Goal: Transaction & Acquisition: Purchase product/service

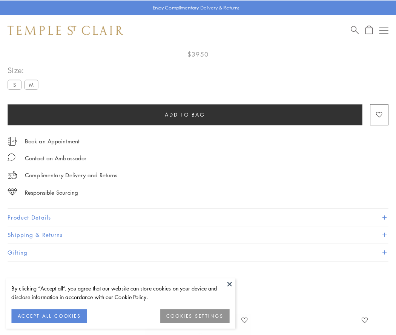
scroll to position [45, 0]
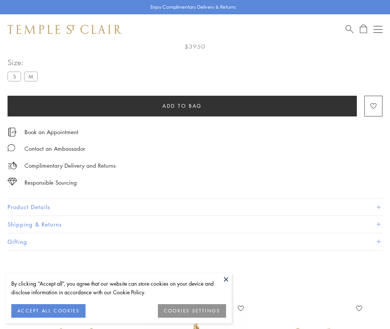
click at [182, 106] on span "Add to bag" at bounding box center [183, 106] width 40 height 8
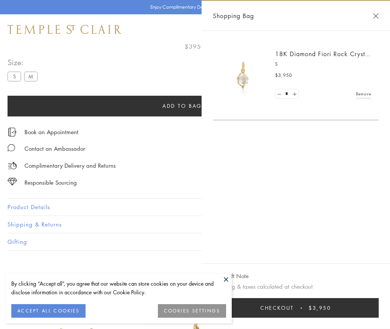
click at [294, 312] on span "Checkout" at bounding box center [278, 308] width 34 height 8
